Goal: Task Accomplishment & Management: Use online tool/utility

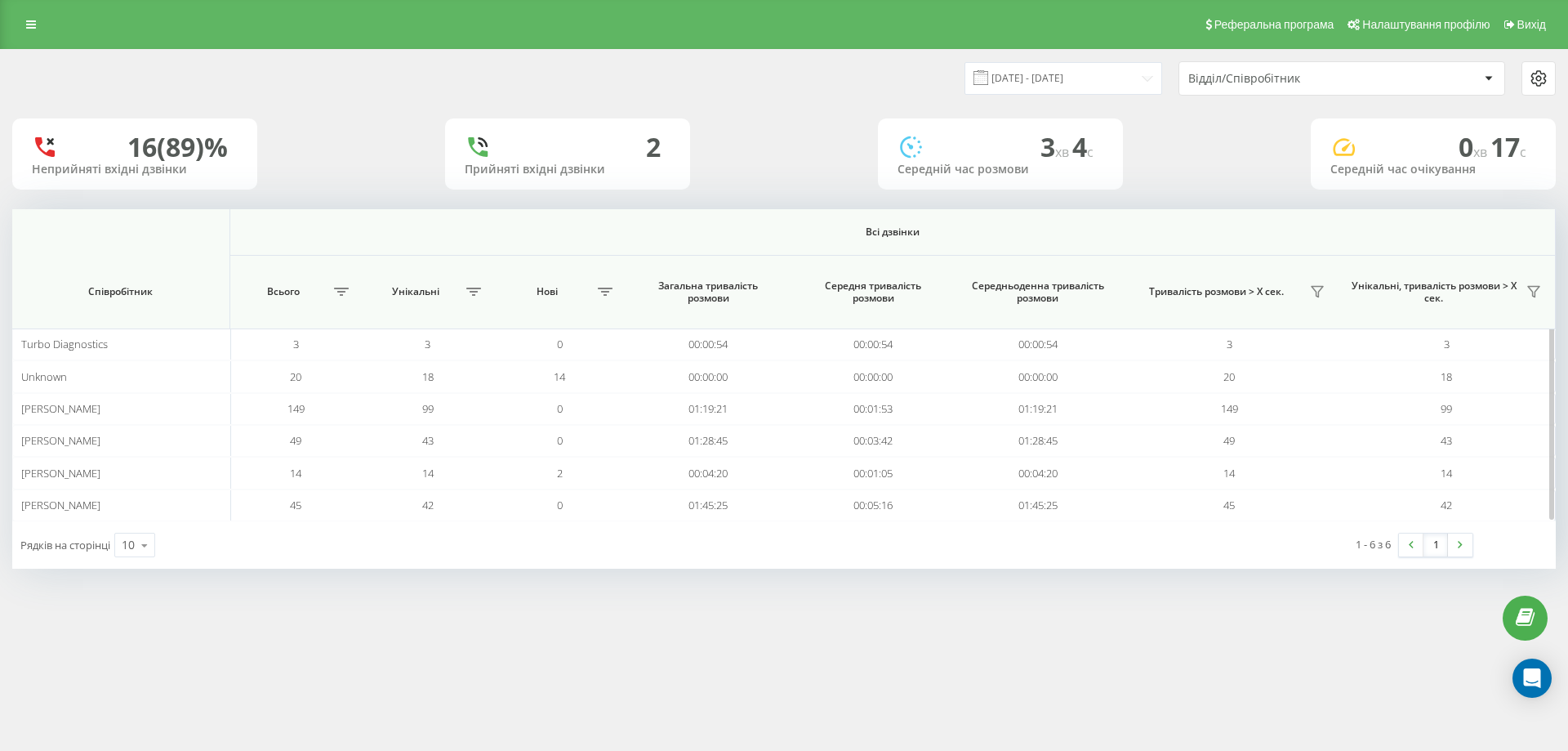
drag, startPoint x: 1211, startPoint y: 300, endPoint x: 1217, endPoint y: 293, distance: 9.2
click at [1212, 299] on div "Тривалість розмови > Х сек." at bounding box center [1230, 292] width 202 height 26
click at [1219, 291] on span "Тривалість розмови > Х сек." at bounding box center [1217, 292] width 176 height 13
click at [1308, 296] on button at bounding box center [1316, 292] width 25 height 26
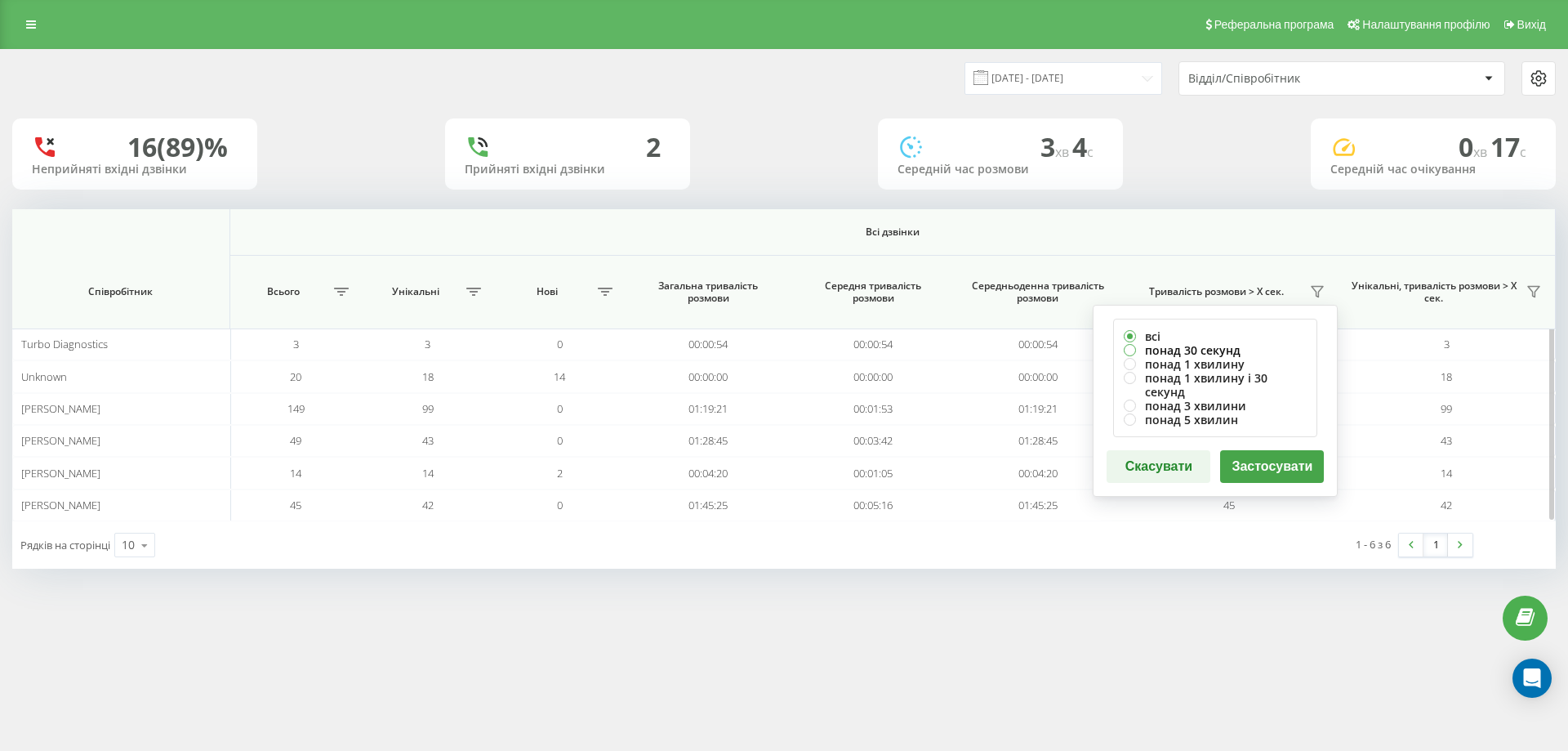
click at [1229, 350] on label "понад 30 секунд" at bounding box center [1215, 351] width 183 height 14
radio input "true"
click at [1268, 451] on button "Застосувати" at bounding box center [1273, 466] width 104 height 33
